Goal: Book appointment/travel/reservation

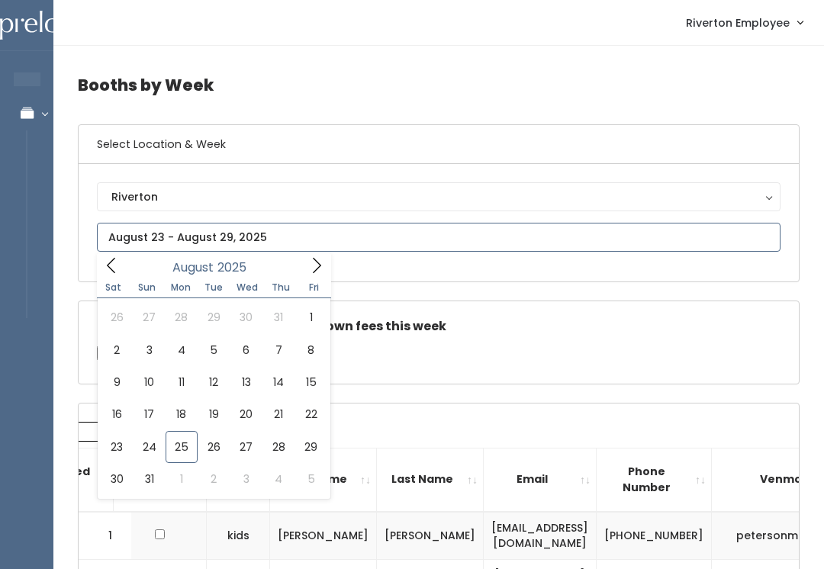
type input "August 30 to September 5"
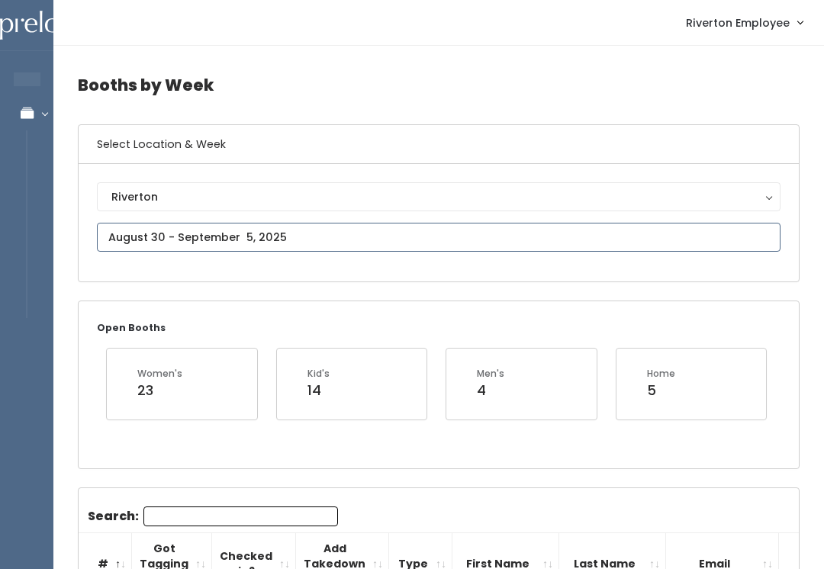
click at [298, 235] on input "text" at bounding box center [439, 237] width 684 height 29
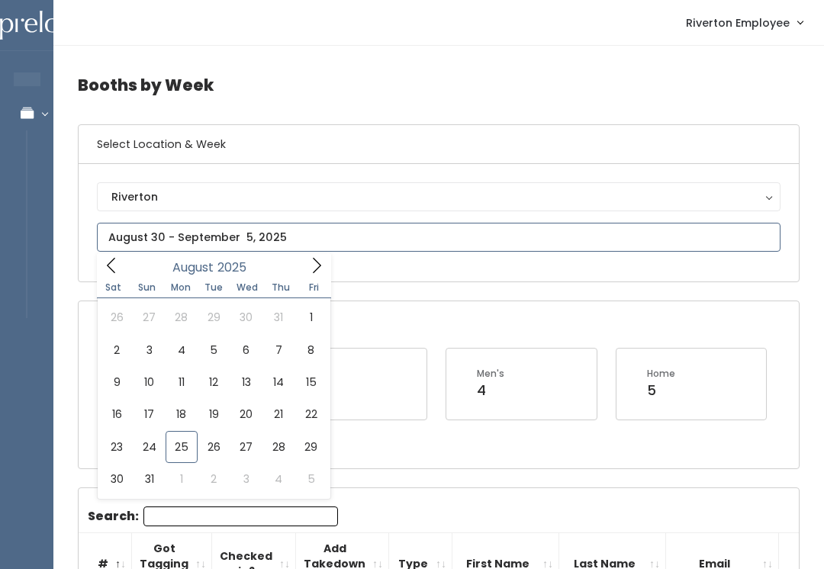
click at [316, 272] on icon at bounding box center [316, 265] width 17 height 17
type input "September 6 to September 12"
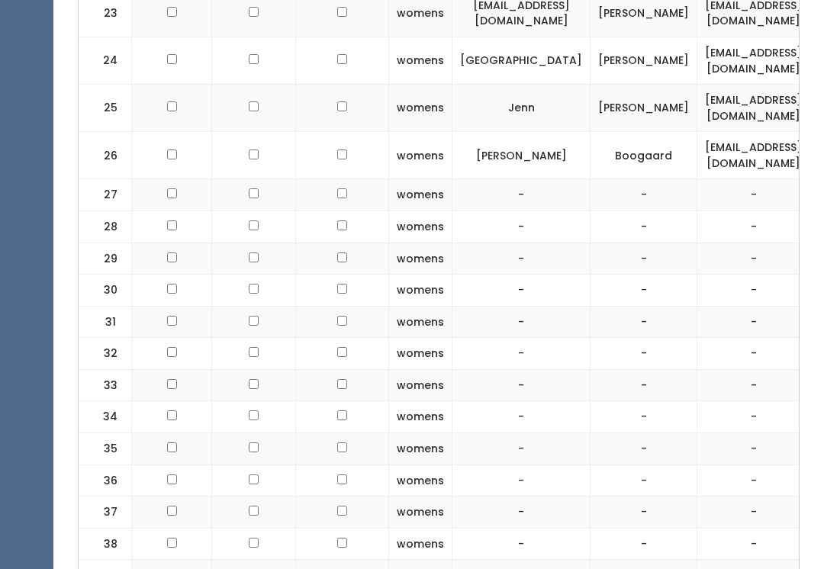
scroll to position [1335, 0]
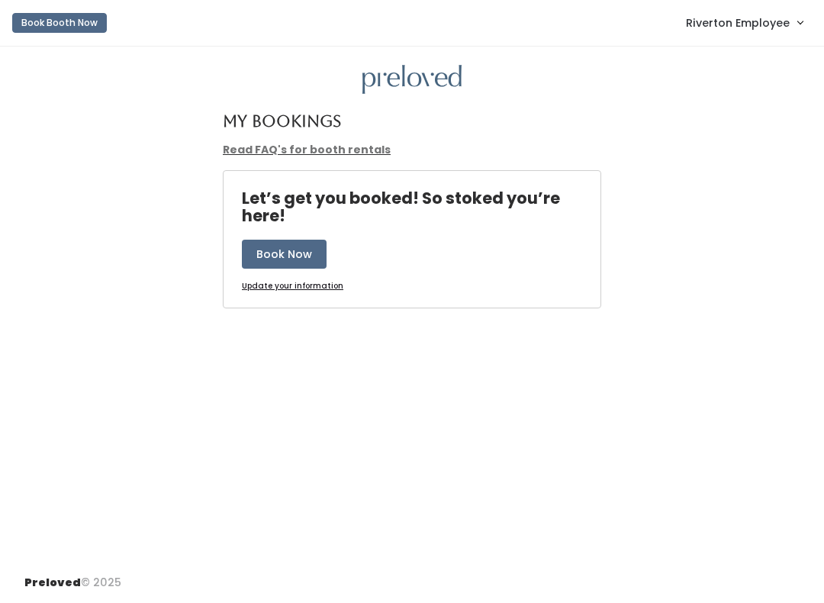
click at [291, 253] on button "Book Now" at bounding box center [284, 254] width 85 height 29
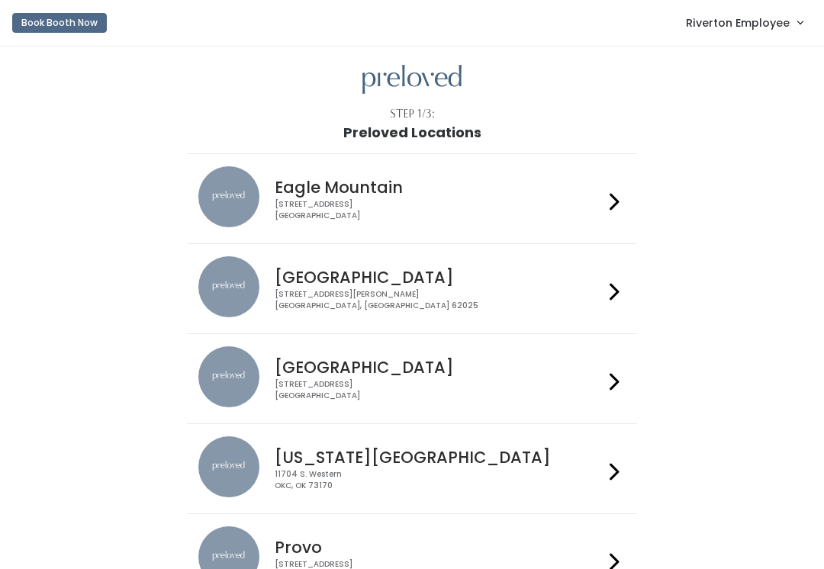
click at [755, 29] on span "Riverton Employee" at bounding box center [738, 22] width 104 height 17
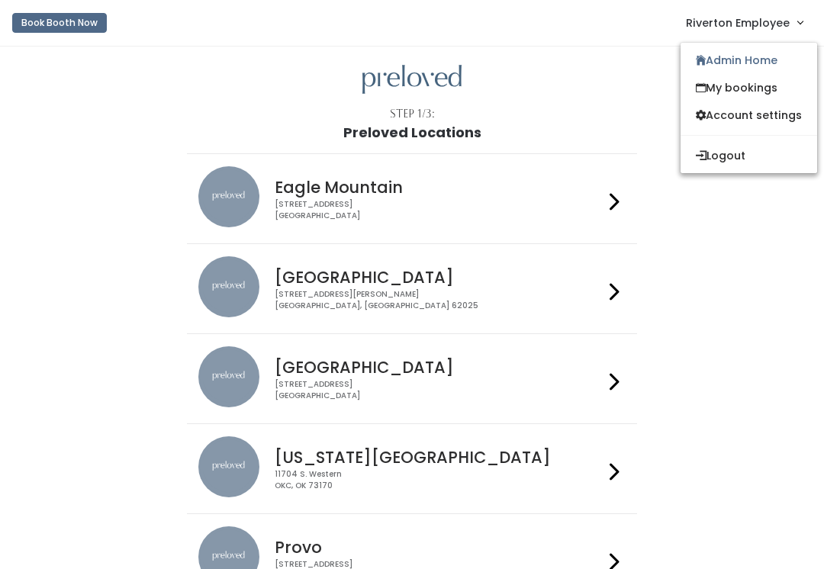
click at [758, 66] on link "Admin Home" at bounding box center [749, 60] width 137 height 27
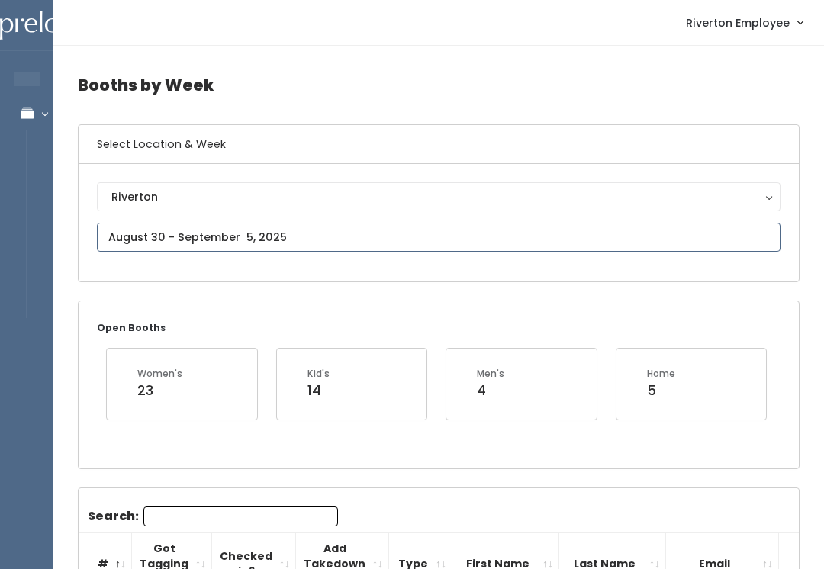
click at [288, 237] on input "text" at bounding box center [439, 237] width 684 height 29
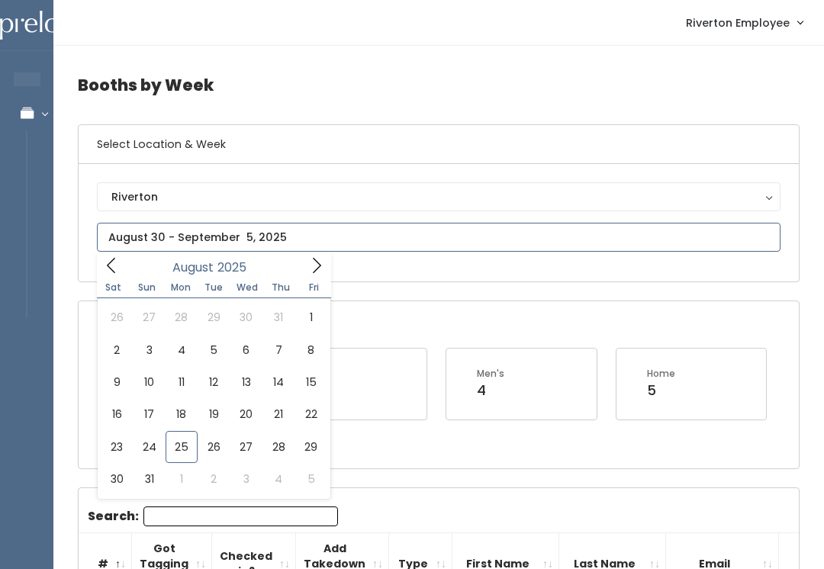
click at [307, 277] on span at bounding box center [316, 265] width 29 height 24
click at [314, 258] on icon at bounding box center [316, 265] width 17 height 17
click at [113, 268] on icon at bounding box center [111, 265] width 17 height 17
type input "September 6 to September 12"
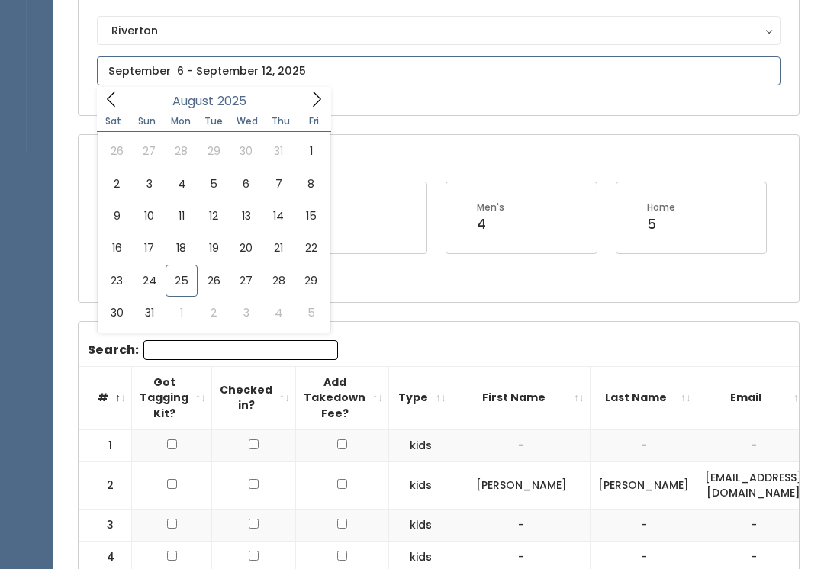
scroll to position [173, 0]
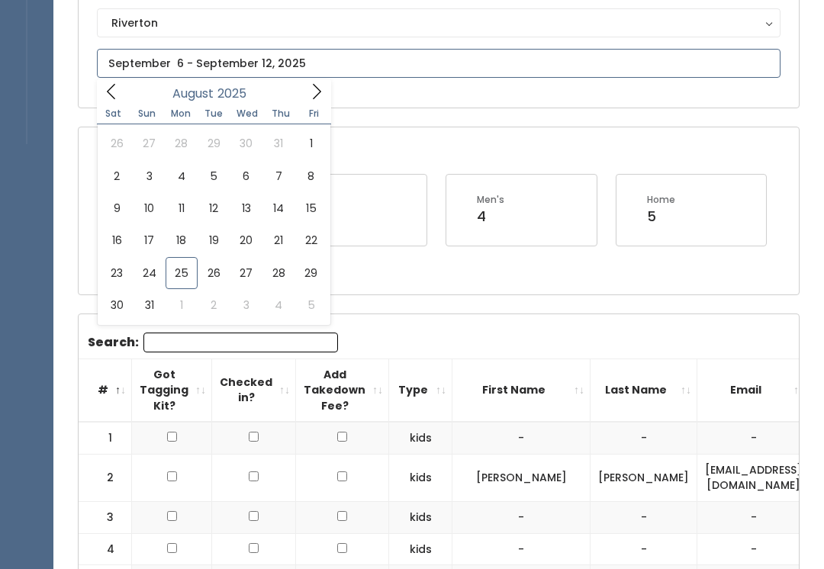
click at [308, 92] on icon at bounding box center [316, 92] width 17 height 17
type input "September 6 to September 12"
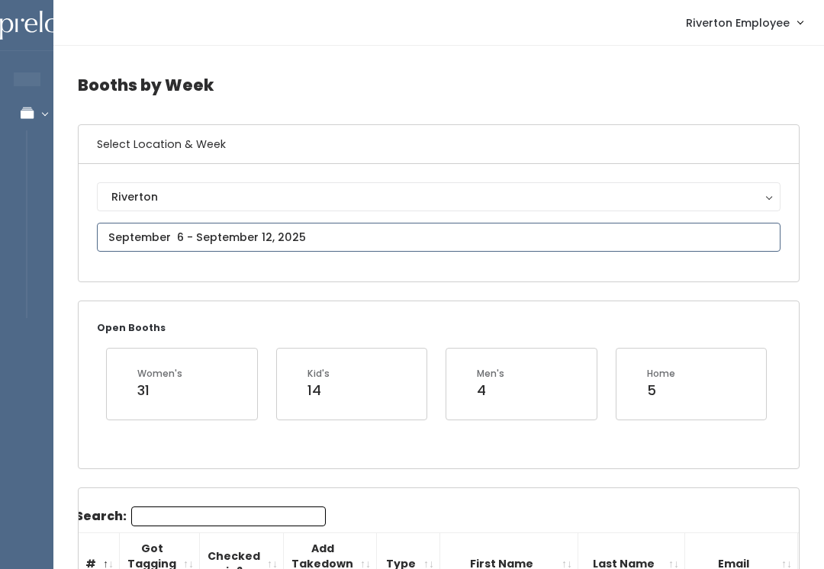
click at [250, 235] on input "text" at bounding box center [439, 237] width 684 height 29
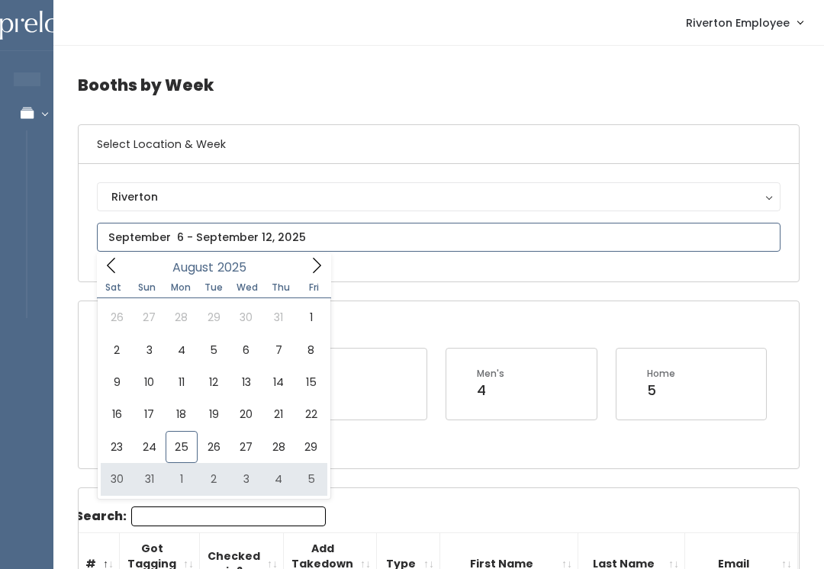
type input "August 30 to September 5"
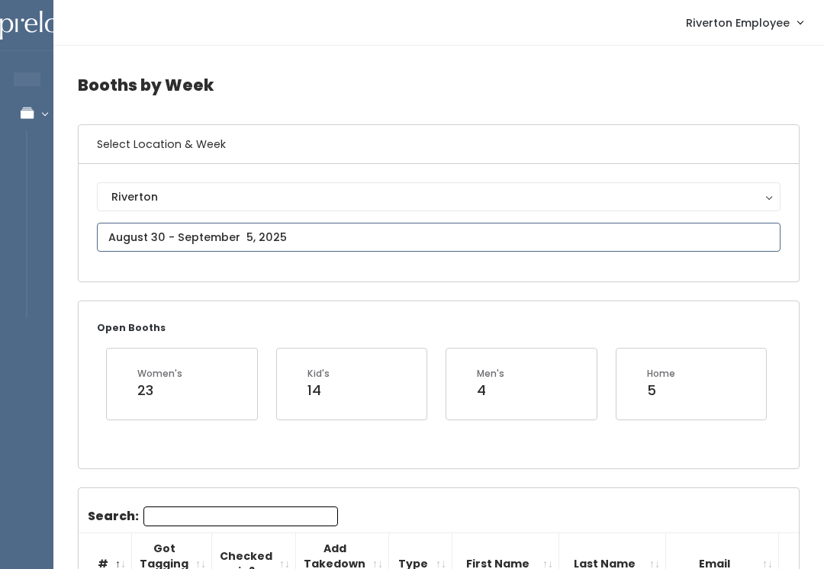
click at [562, 234] on input "text" at bounding box center [439, 237] width 684 height 29
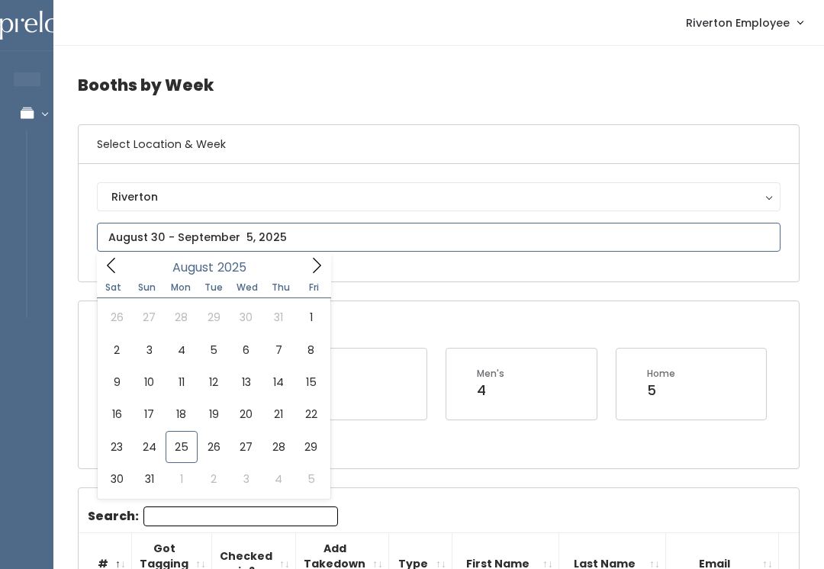
click at [311, 272] on icon at bounding box center [316, 265] width 17 height 17
